Goal: Transaction & Acquisition: Purchase product/service

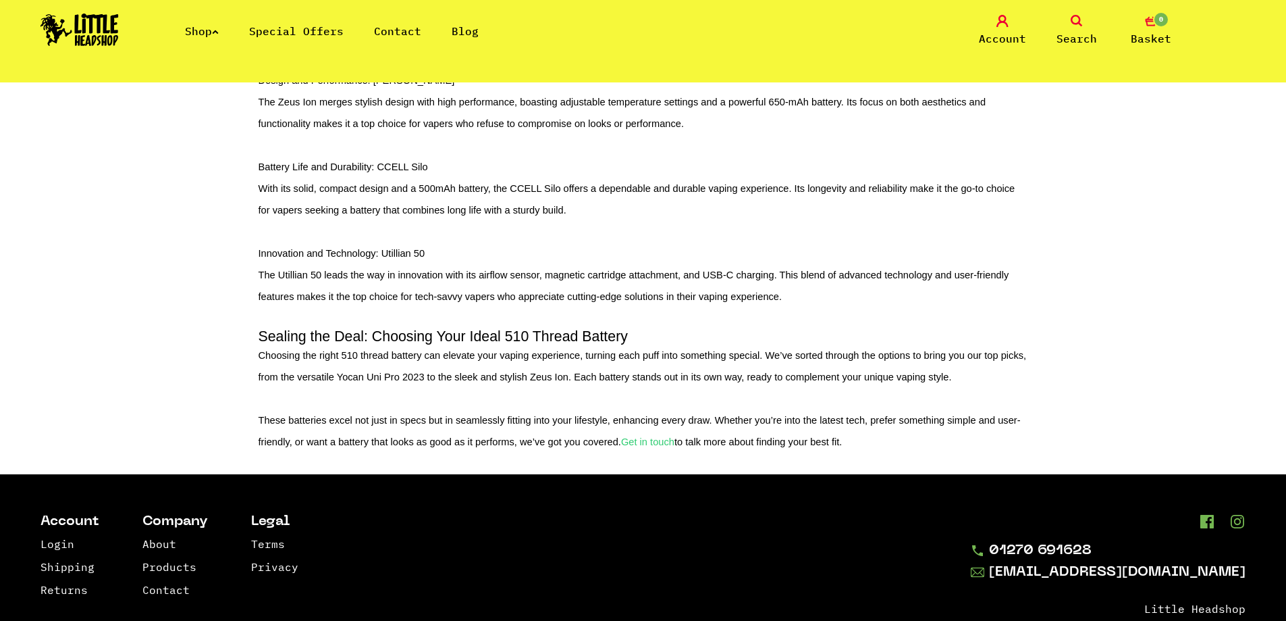
scroll to position [1243, 0]
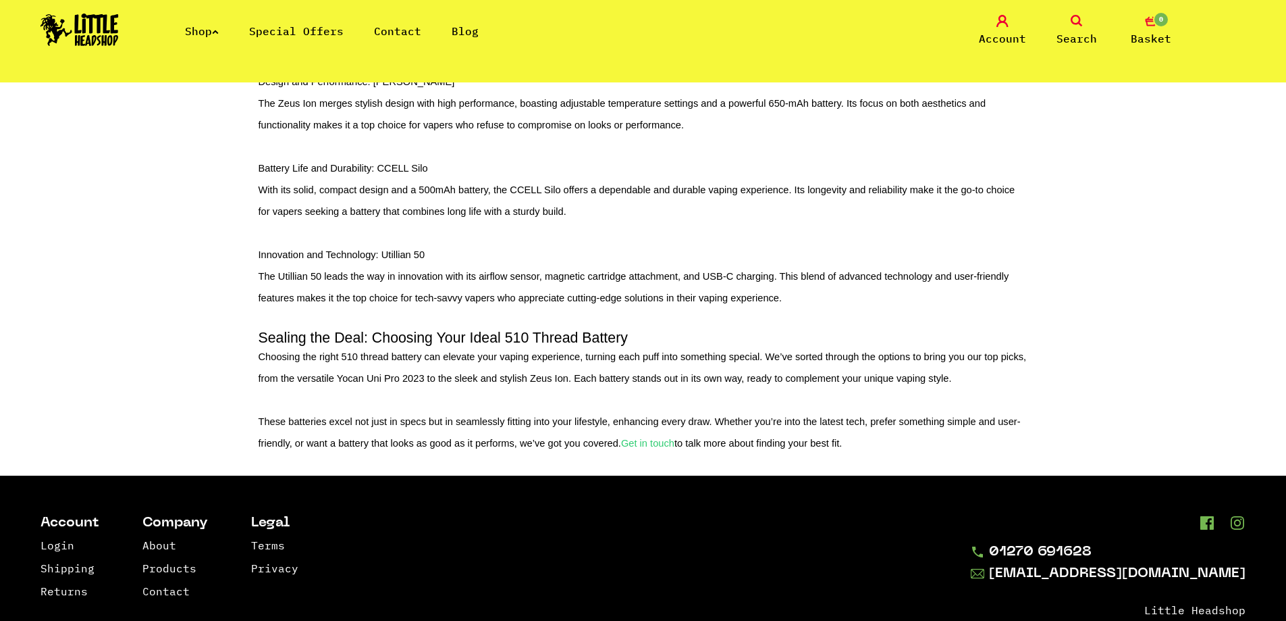
click at [205, 26] on link "Shop" at bounding box center [202, 31] width 34 height 14
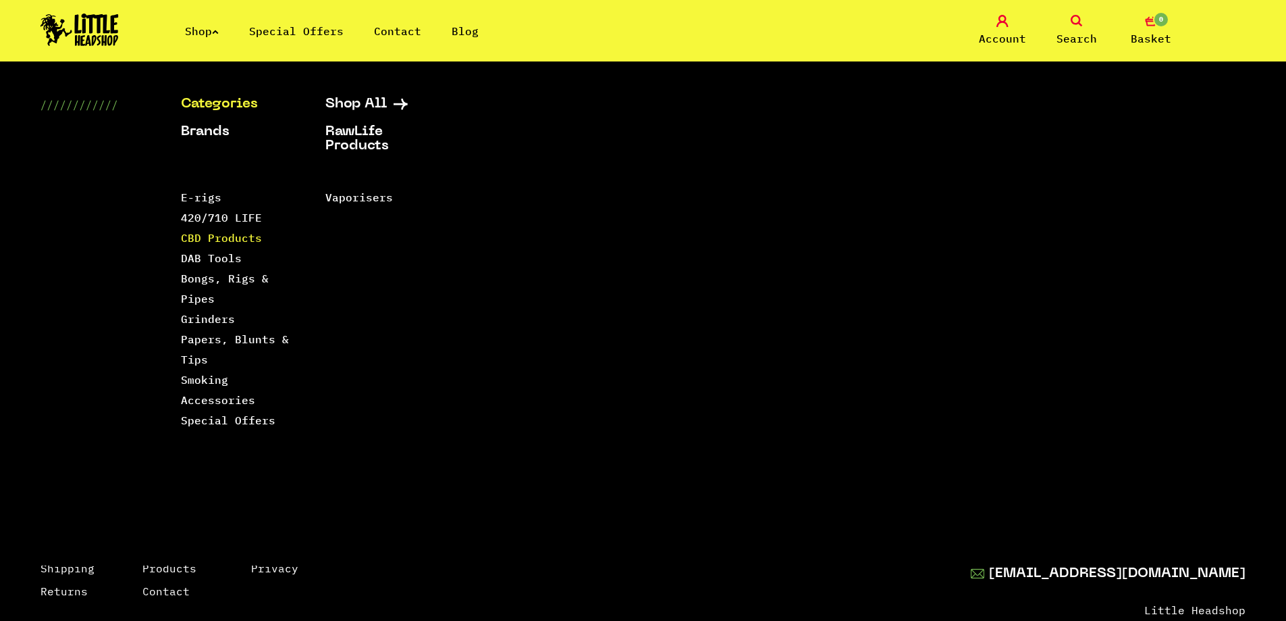
click at [248, 237] on link "CBD Products" at bounding box center [221, 238] width 81 height 14
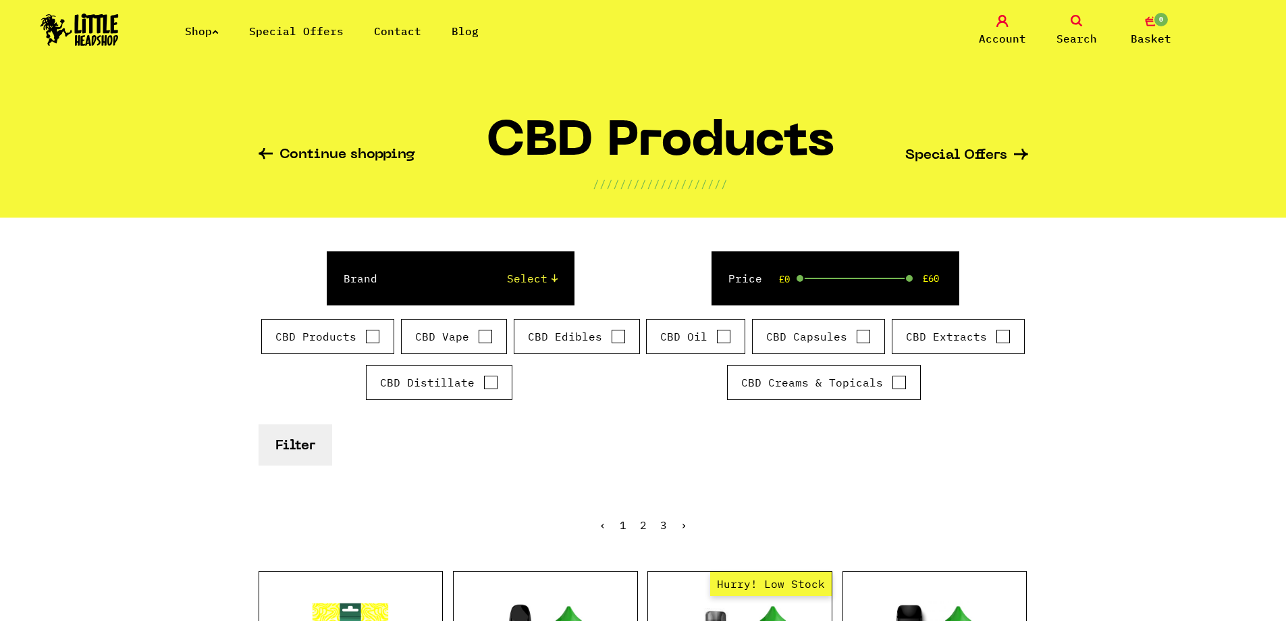
click at [185, 28] on link "Shop" at bounding box center [202, 31] width 34 height 14
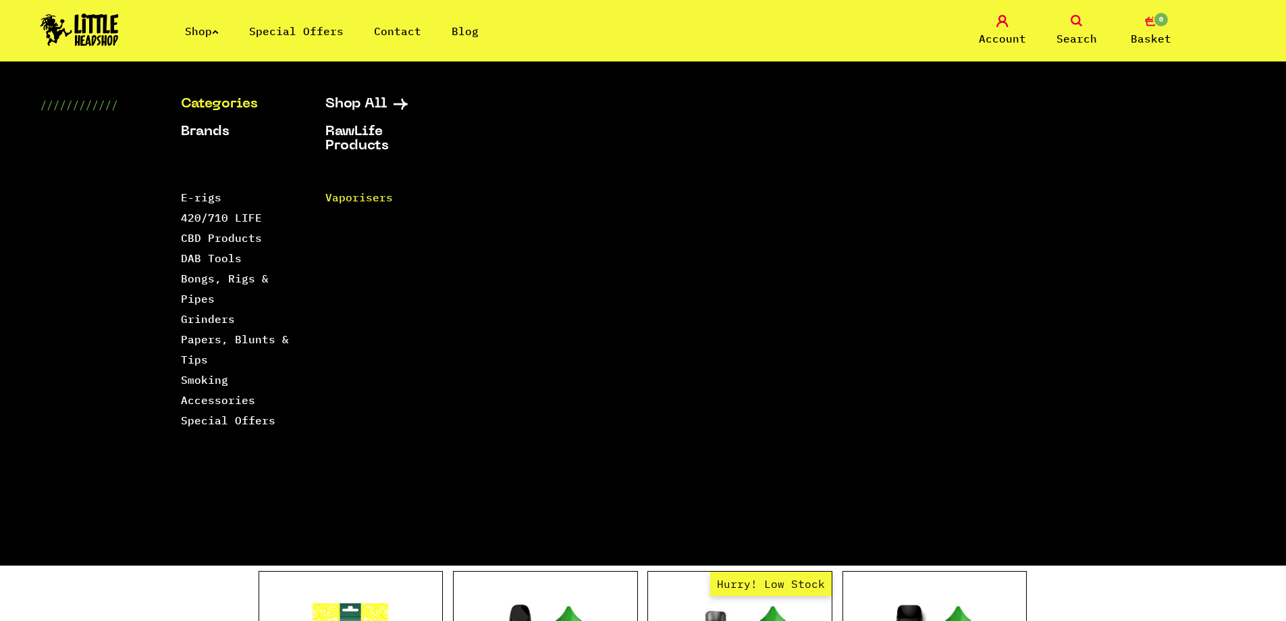
click at [355, 199] on link "Vaporisers" at bounding box center [359, 197] width 68 height 14
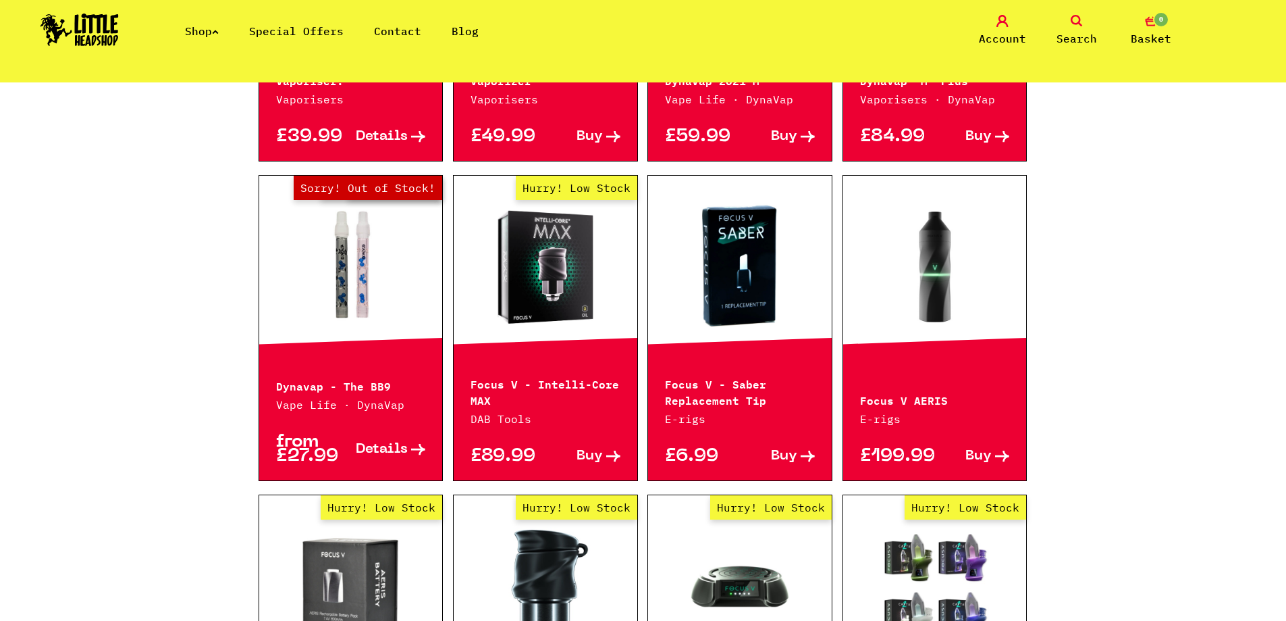
scroll to position [608, 0]
